Goal: Find specific page/section: Find specific page/section

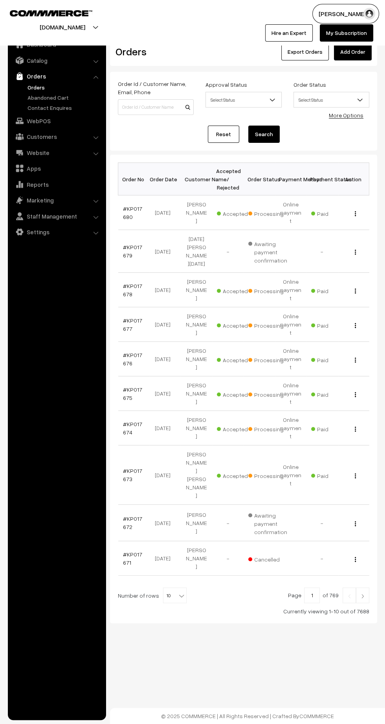
click at [47, 61] on link "Catalog" at bounding box center [56, 60] width 93 height 14
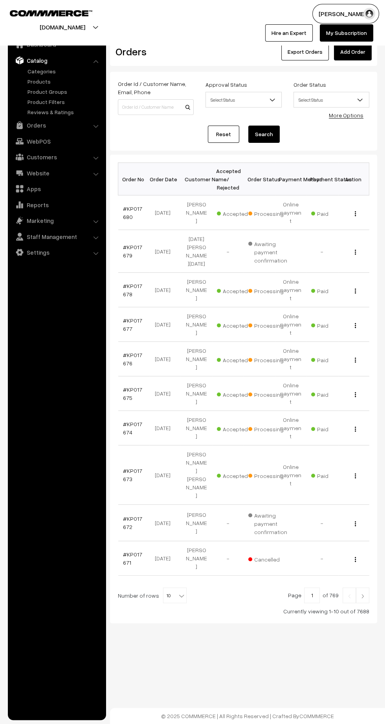
click at [50, 84] on link "Products" at bounding box center [65, 81] width 78 height 8
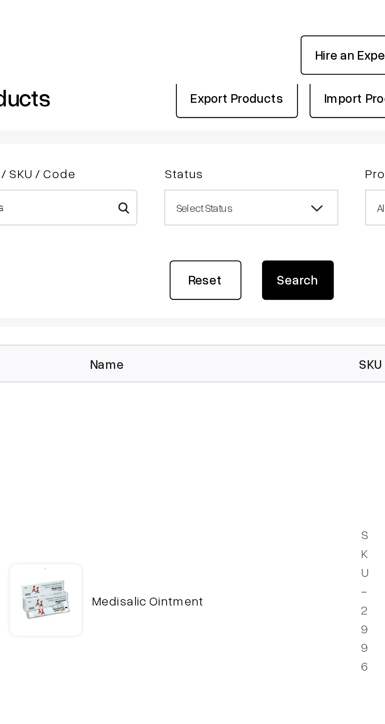
type input "Cudos"
click at [269, 123] on button "Search" at bounding box center [263, 131] width 31 height 17
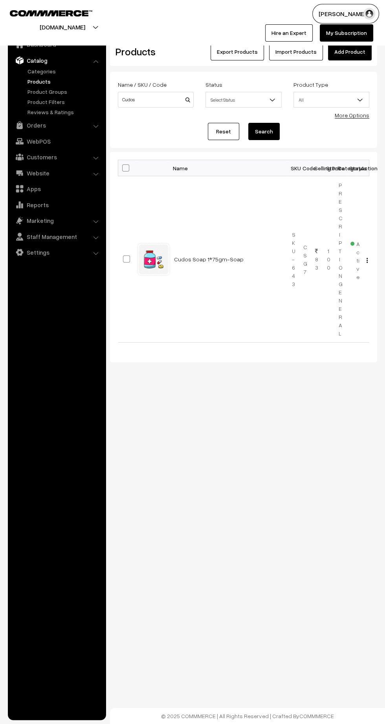
click at [187, 259] on link "Cudos Soap 1*75gm-Soap" at bounding box center [208, 259] width 69 height 7
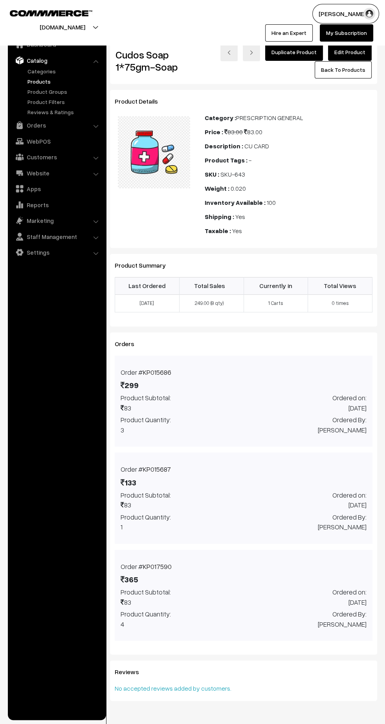
click at [156, 563] on link "KP017590" at bounding box center [157, 567] width 29 height 8
